Goal: Information Seeking & Learning: Learn about a topic

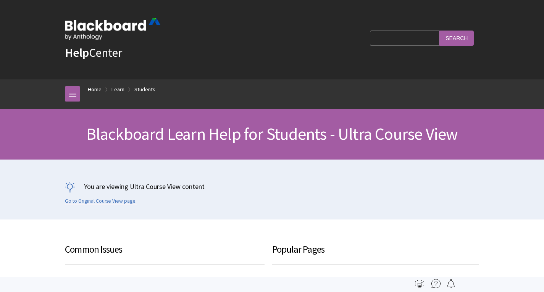
scroll to position [886, 0]
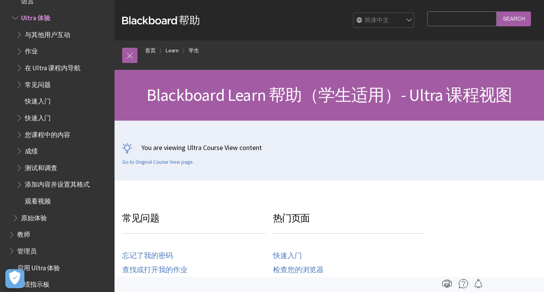
click at [50, 32] on span "与其他用户互动" at bounding box center [47, 33] width 45 height 10
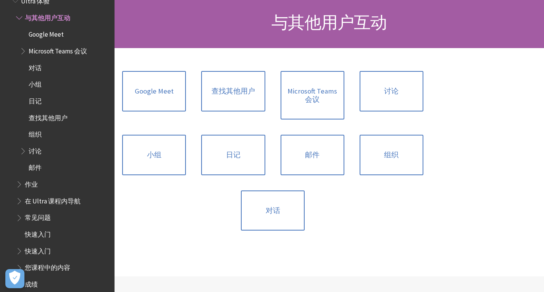
scroll to position [73, 0]
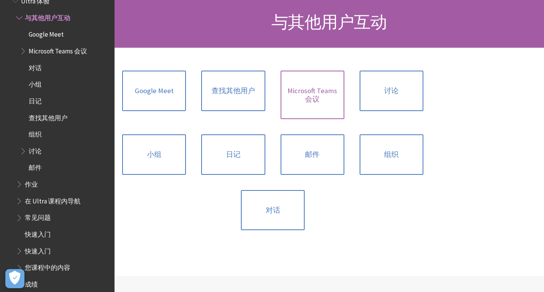
click at [325, 99] on link "Microsoft Teams 会议" at bounding box center [313, 95] width 64 height 49
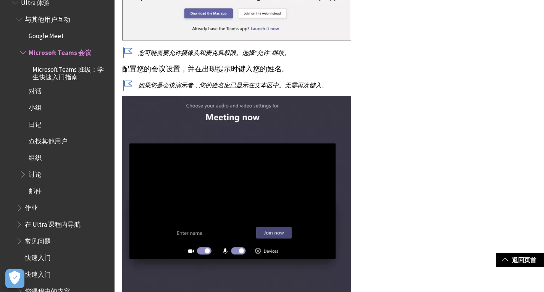
scroll to position [245, 0]
click at [42, 109] on span "小组" at bounding box center [65, 108] width 90 height 13
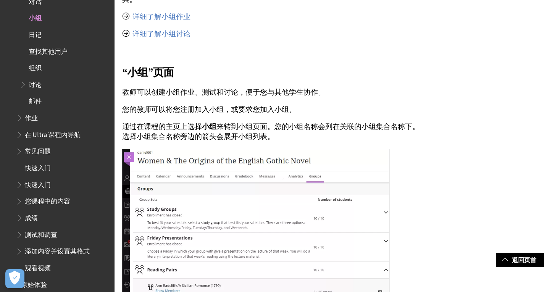
scroll to position [282, 0]
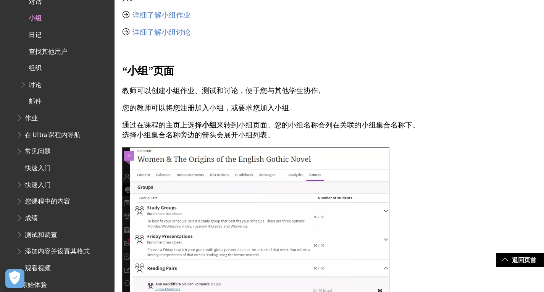
click at [38, 84] on span "讨论" at bounding box center [35, 83] width 13 height 10
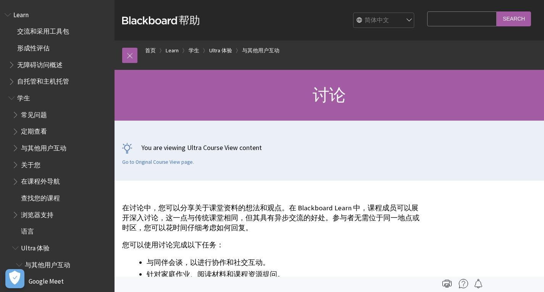
scroll to position [380, 0]
